Goal: Find specific page/section: Find specific page/section

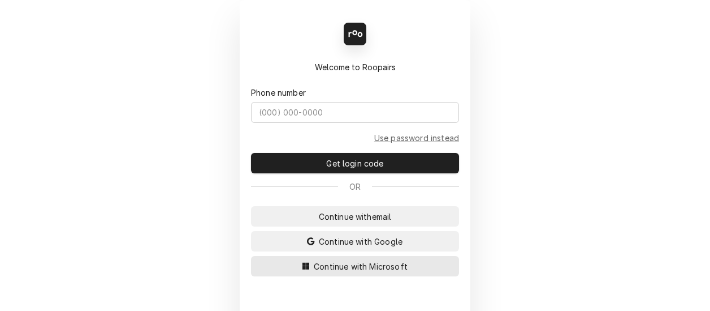
click at [363, 264] on span "Continue with Microsoft" at bounding box center [361, 266] width 98 height 12
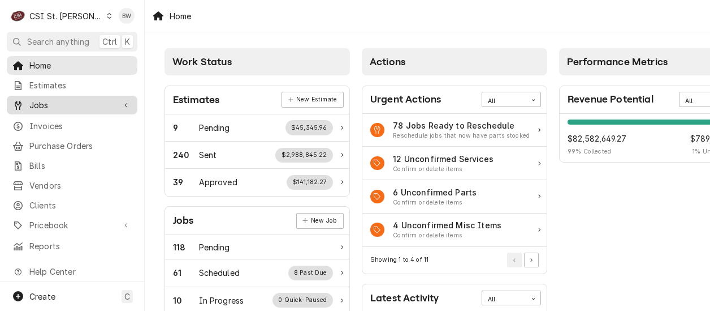
click at [63, 102] on span "Jobs" at bounding box center [71, 105] width 85 height 12
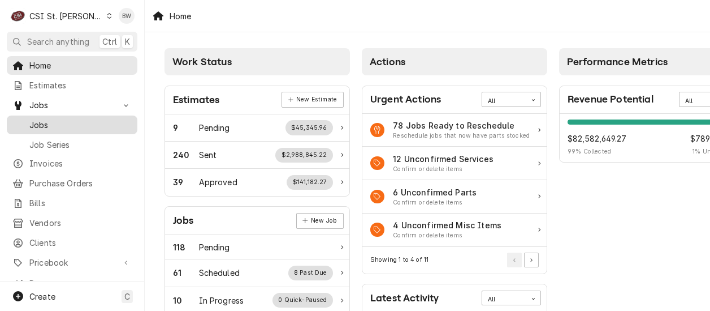
click at [62, 119] on span "Jobs" at bounding box center [80, 125] width 102 height 12
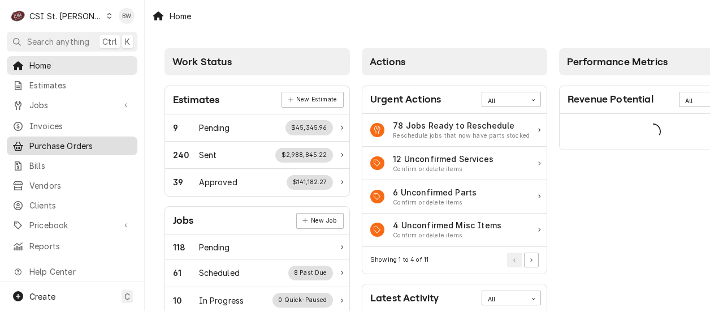
click at [77, 143] on span "Purchase Orders" at bounding box center [80, 146] width 102 height 12
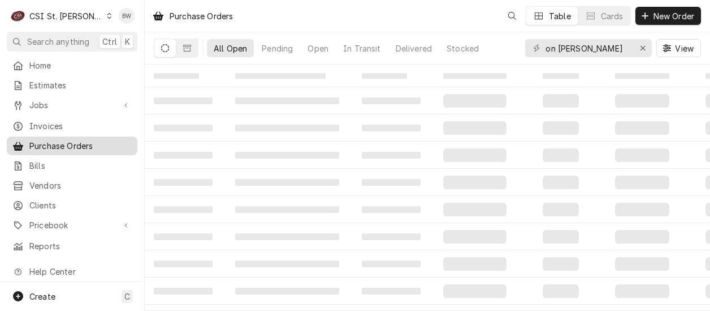
click at [56, 144] on span "Purchase Orders" at bounding box center [80, 146] width 102 height 12
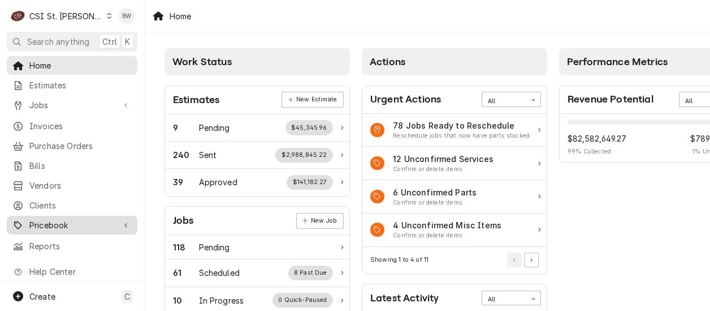
click at [81, 219] on span "Pricebook" at bounding box center [71, 225] width 85 height 12
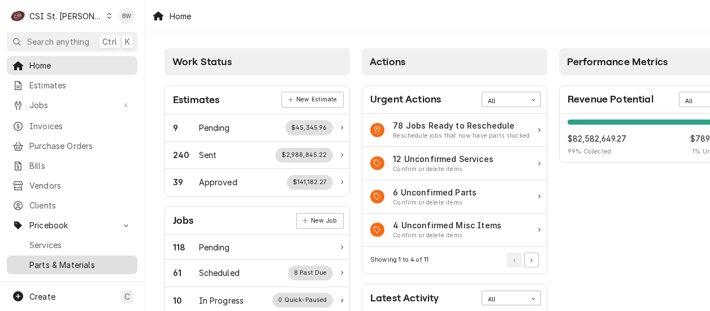
click at [76, 258] on span "Parts & Materials" at bounding box center [80, 264] width 102 height 12
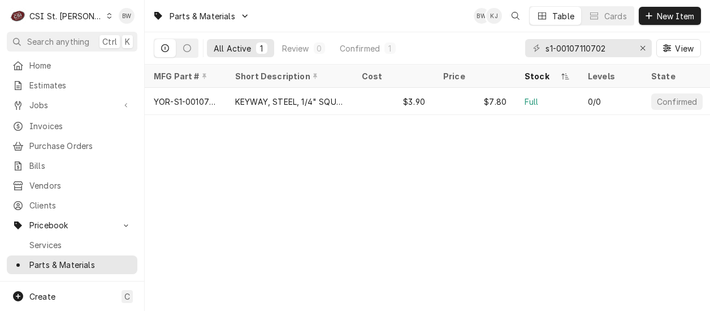
click at [15, 27] on div "C CSI St. Louis BW" at bounding box center [72, 16] width 144 height 32
drag, startPoint x: 619, startPoint y: 48, endPoint x: 516, endPoint y: 48, distance: 102.9
click at [516, 48] on div "All Active 1 Review 0 Confirmed 1 s1-00107110702 View" at bounding box center [428, 48] width 548 height 32
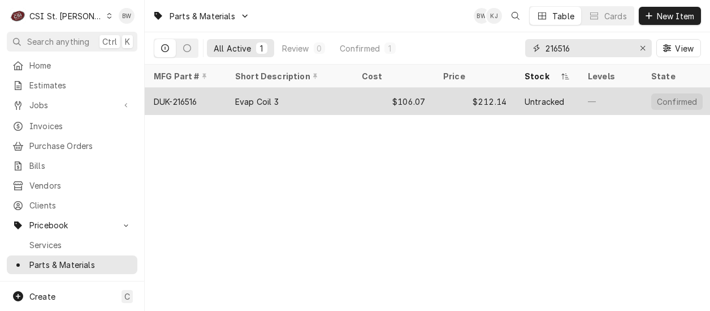
type input "216516"
click at [195, 100] on div "DUK-216516" at bounding box center [176, 102] width 44 height 12
